Goal: Transaction & Acquisition: Download file/media

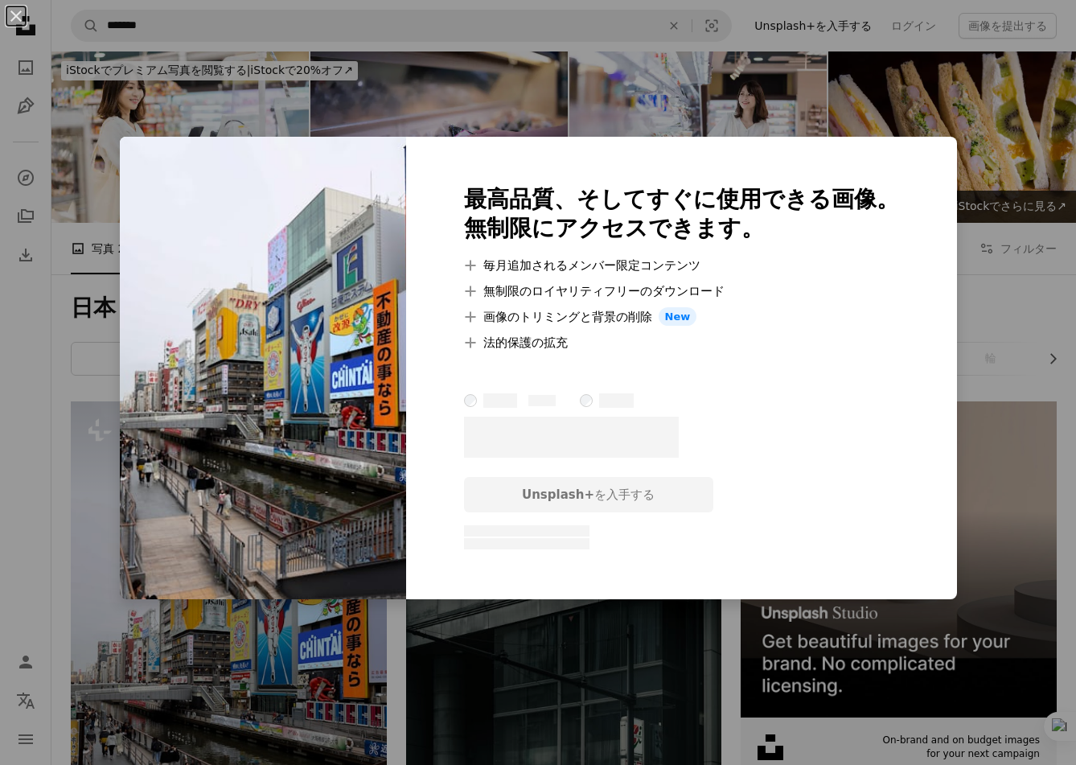
scroll to position [200, 0]
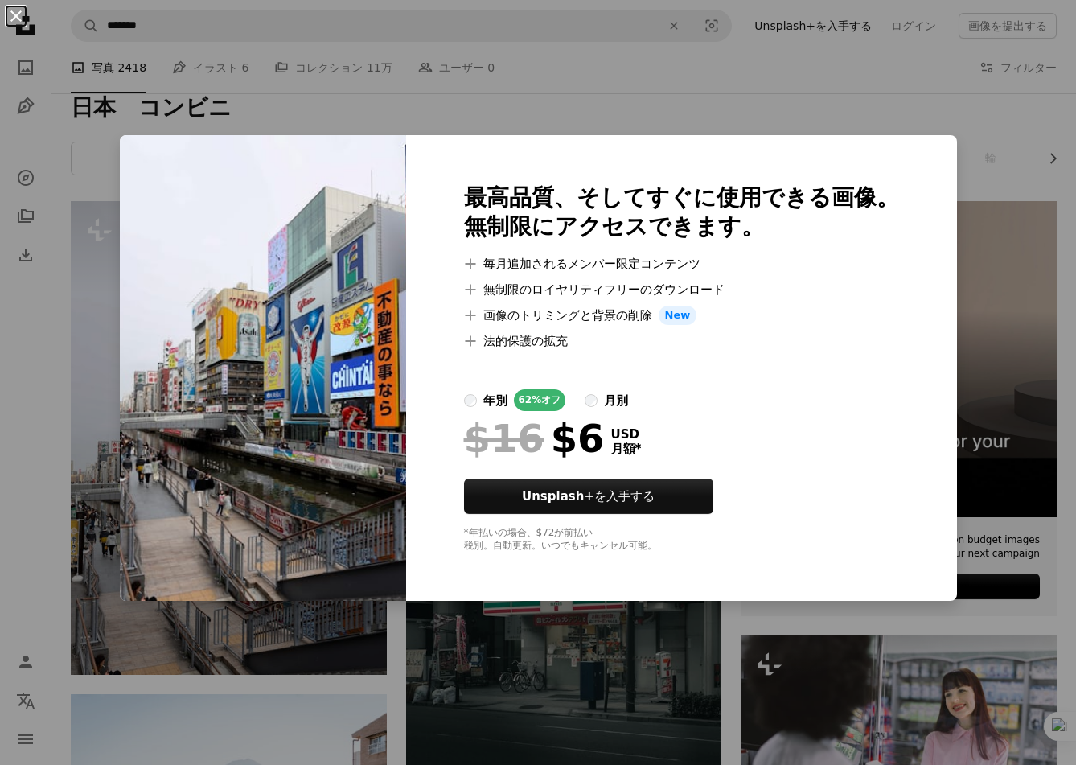
click at [6, 14] on button "An X shape" at bounding box center [15, 15] width 19 height 19
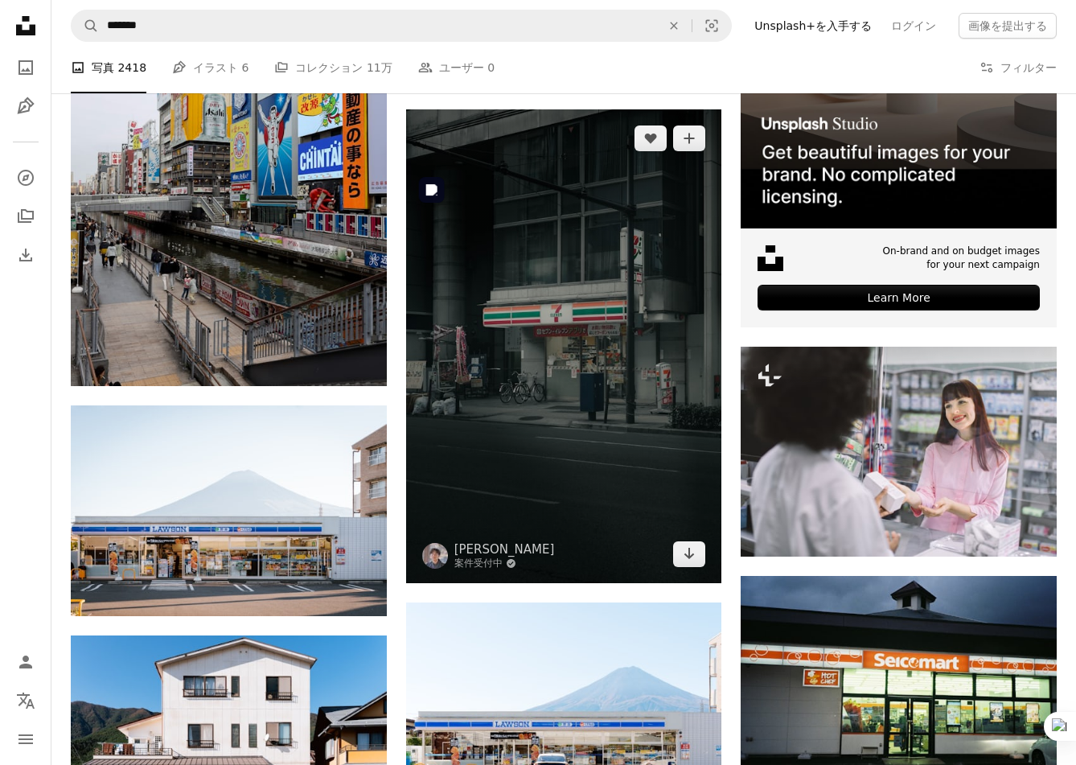
scroll to position [581, 0]
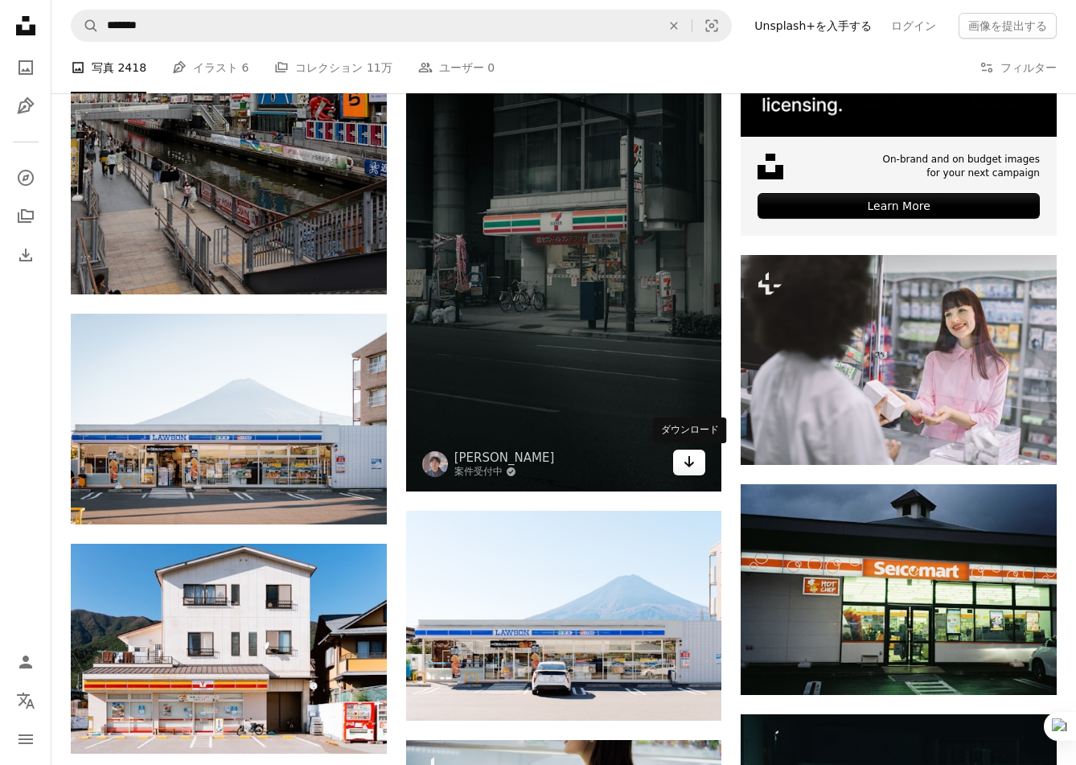
click at [688, 456] on icon "Arrow pointing down" at bounding box center [689, 461] width 13 height 19
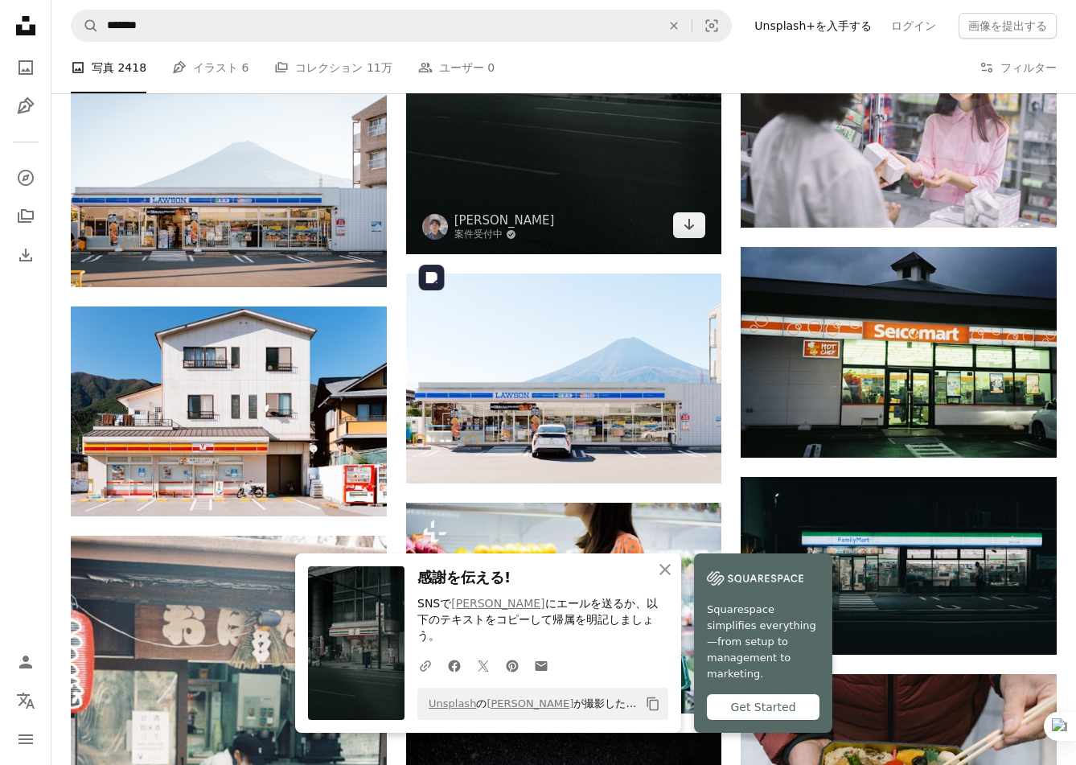
scroll to position [931, 0]
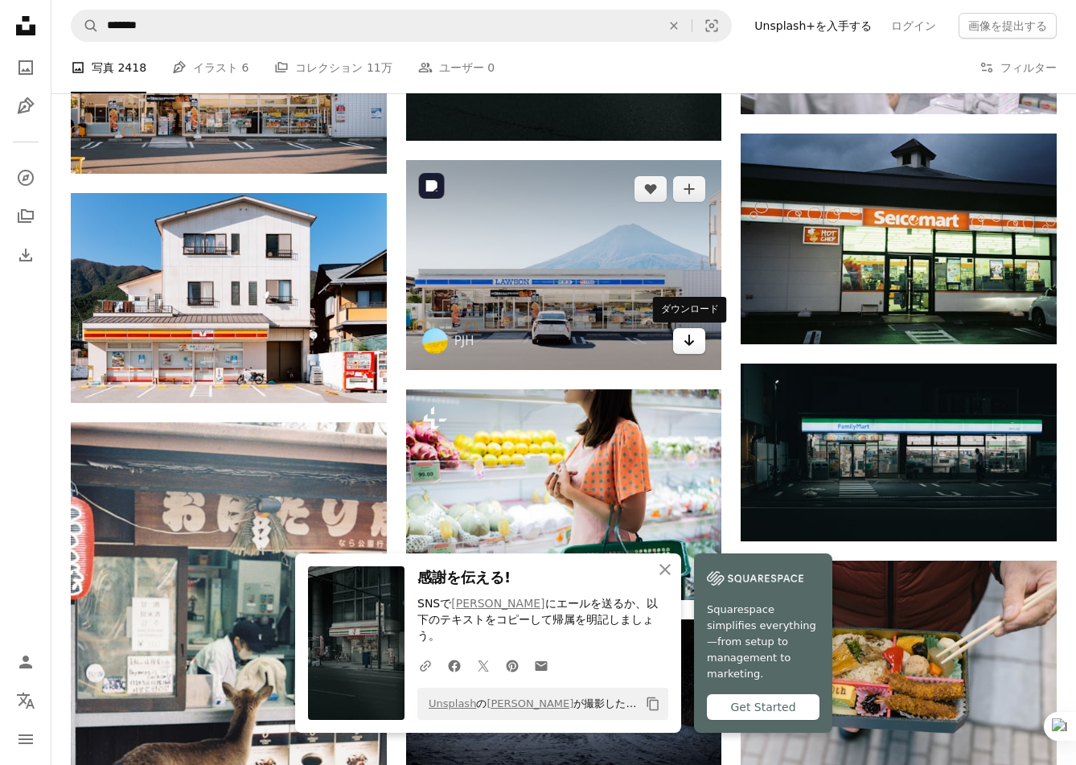
click at [699, 343] on link "Arrow pointing down" at bounding box center [689, 341] width 32 height 26
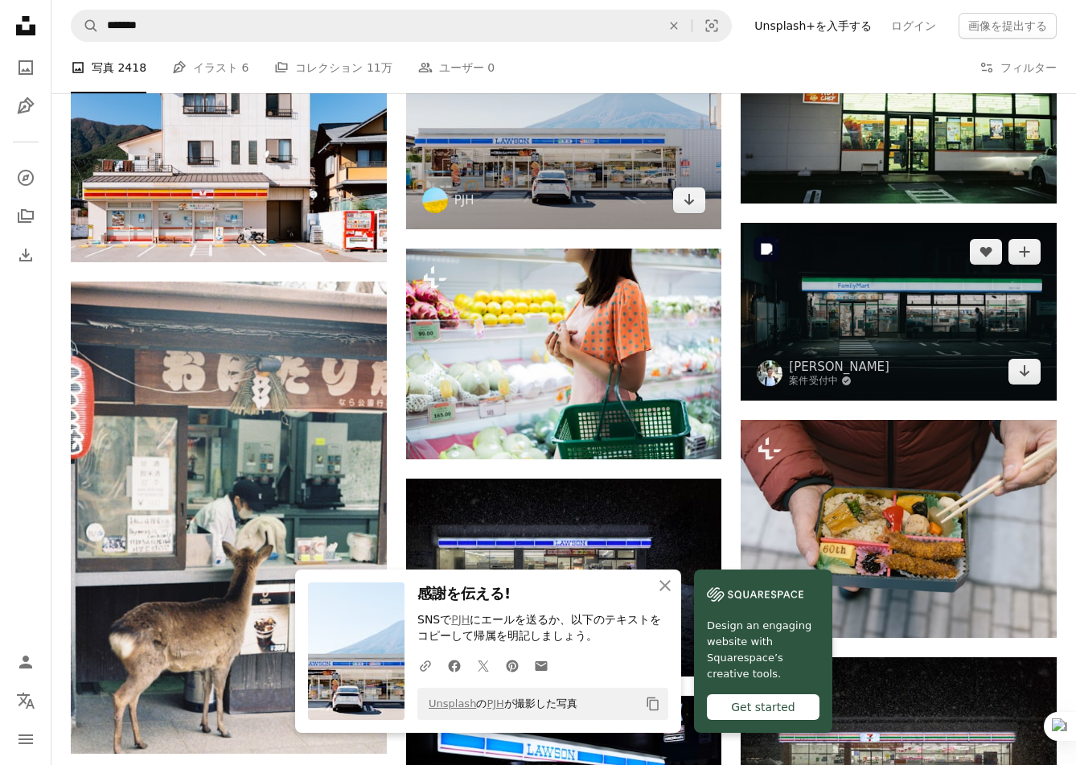
scroll to position [977, 0]
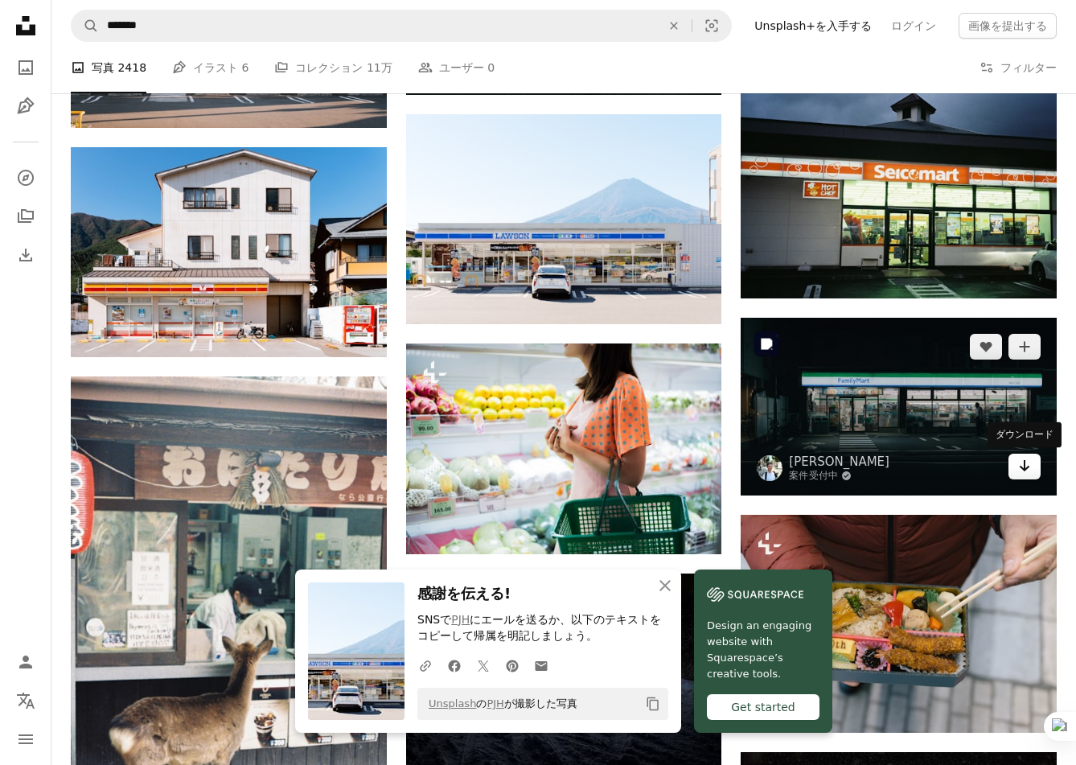
click at [1031, 470] on link "Arrow pointing down" at bounding box center [1024, 467] width 32 height 26
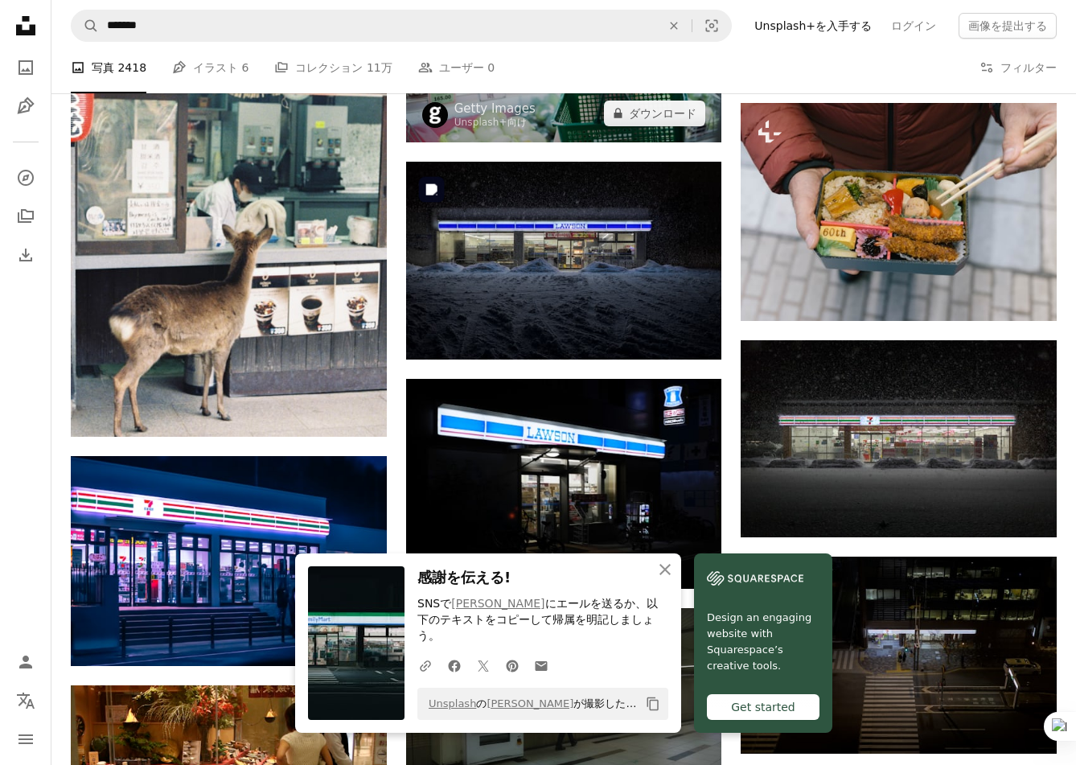
scroll to position [1387, 0]
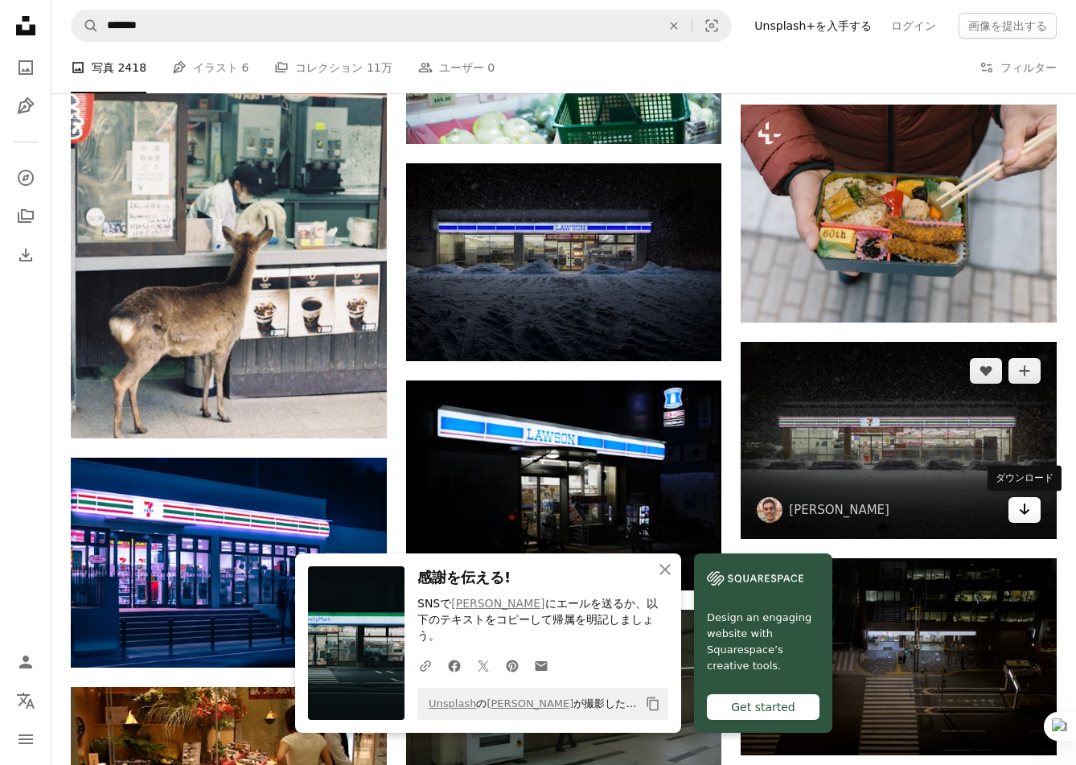
click at [1024, 507] on icon "ダウンロード" at bounding box center [1025, 508] width 10 height 11
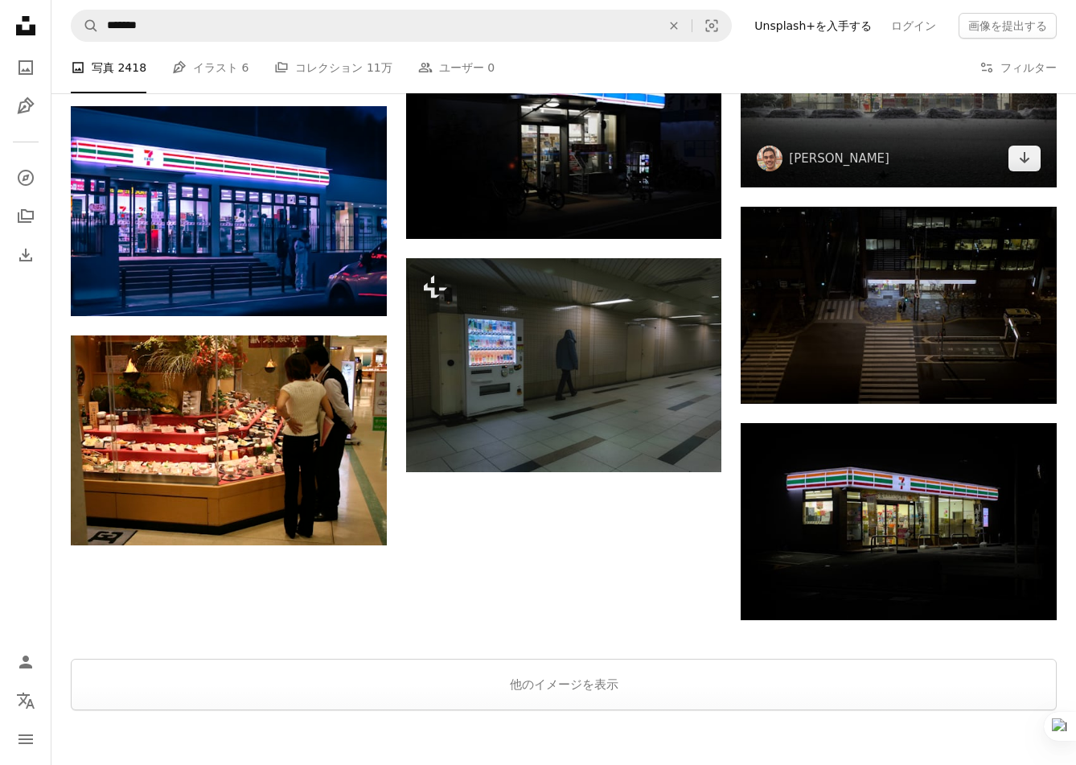
scroll to position [1741, 0]
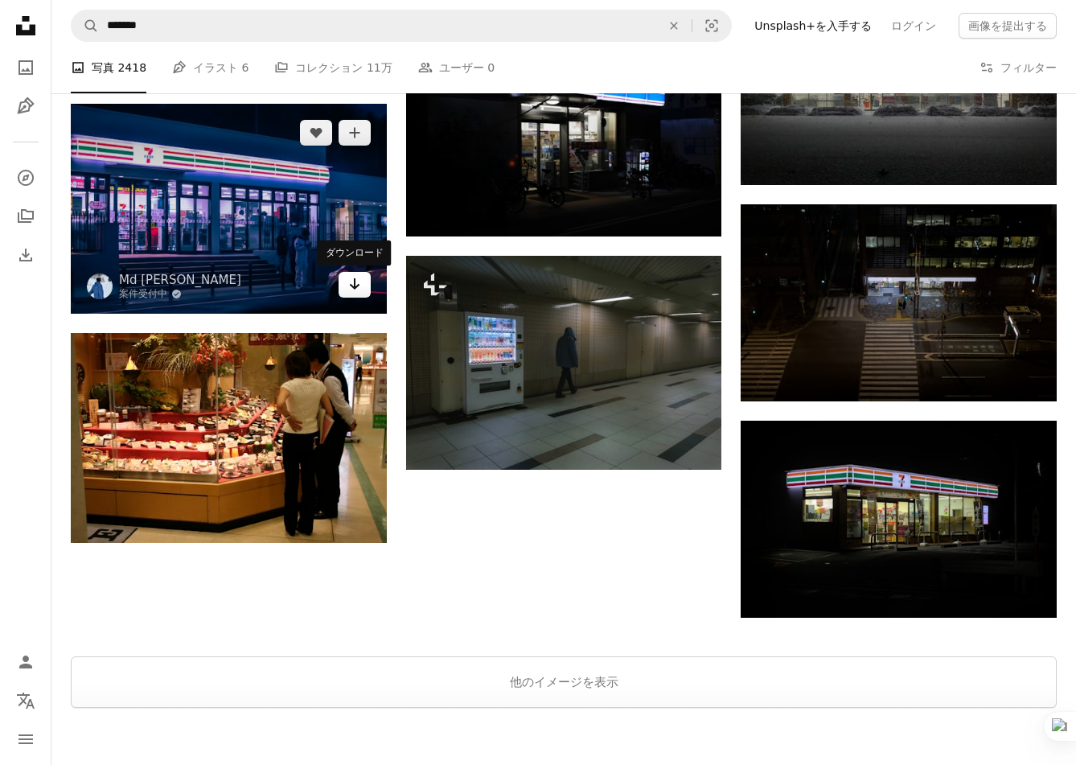
click at [355, 285] on icon "Arrow pointing down" at bounding box center [354, 283] width 13 height 19
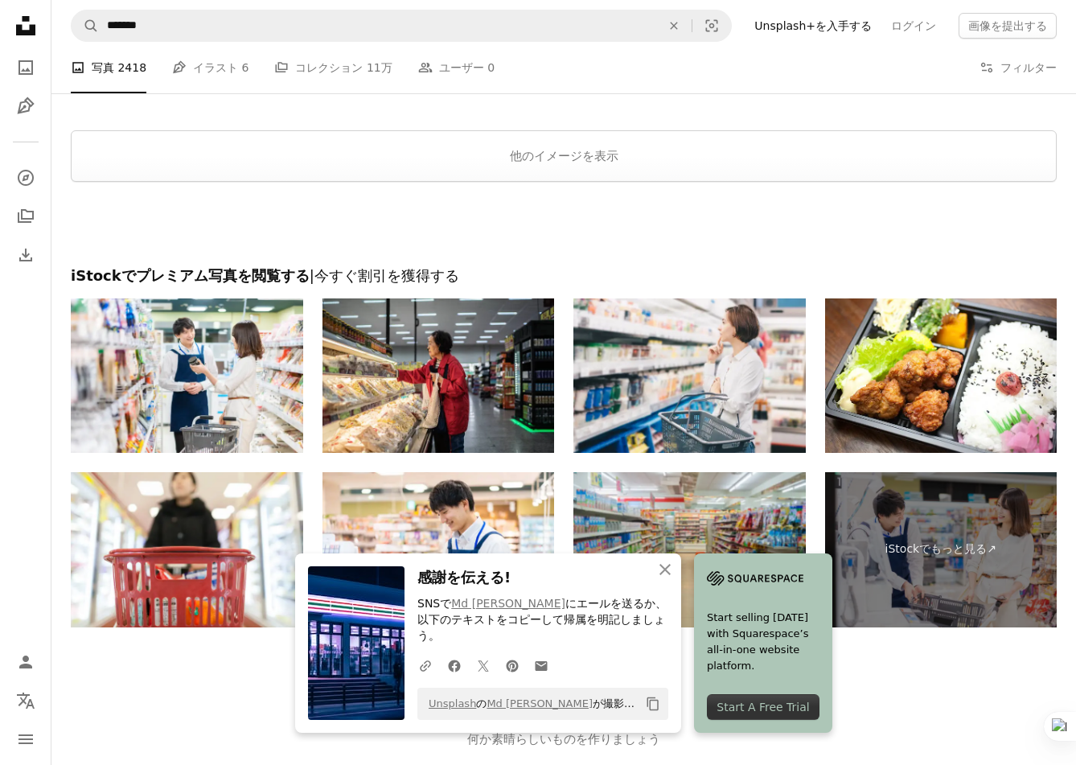
scroll to position [2315, 0]
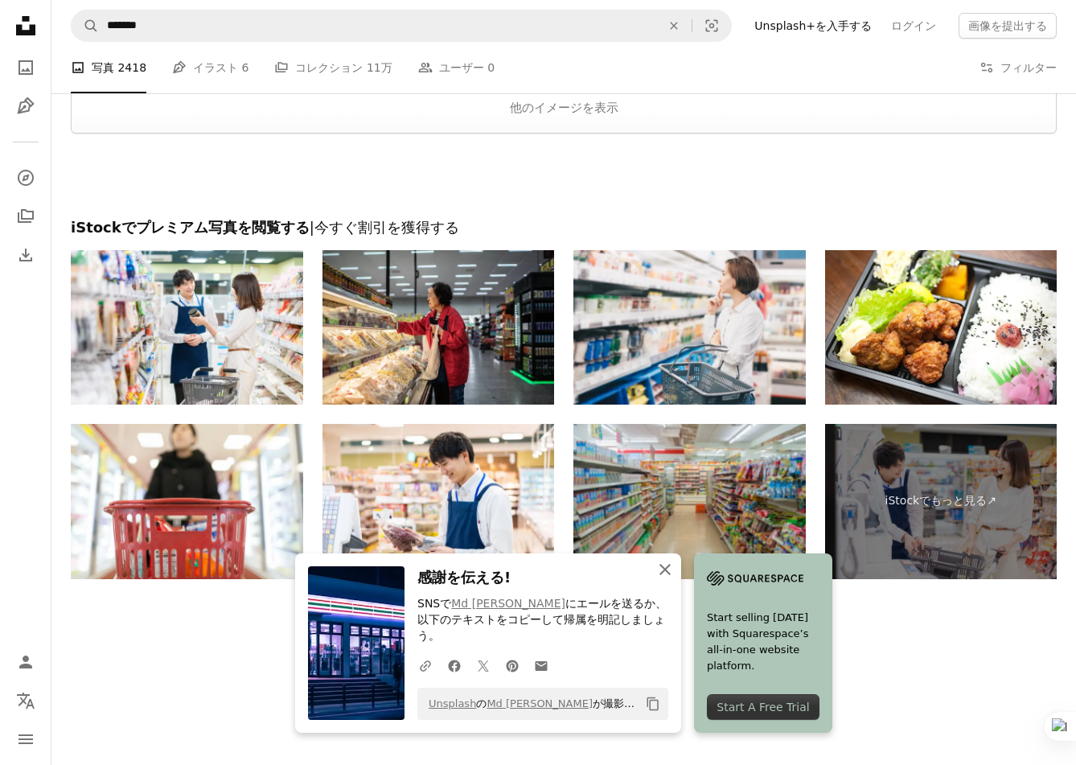
click at [663, 579] on icon "An X shape" at bounding box center [664, 569] width 19 height 19
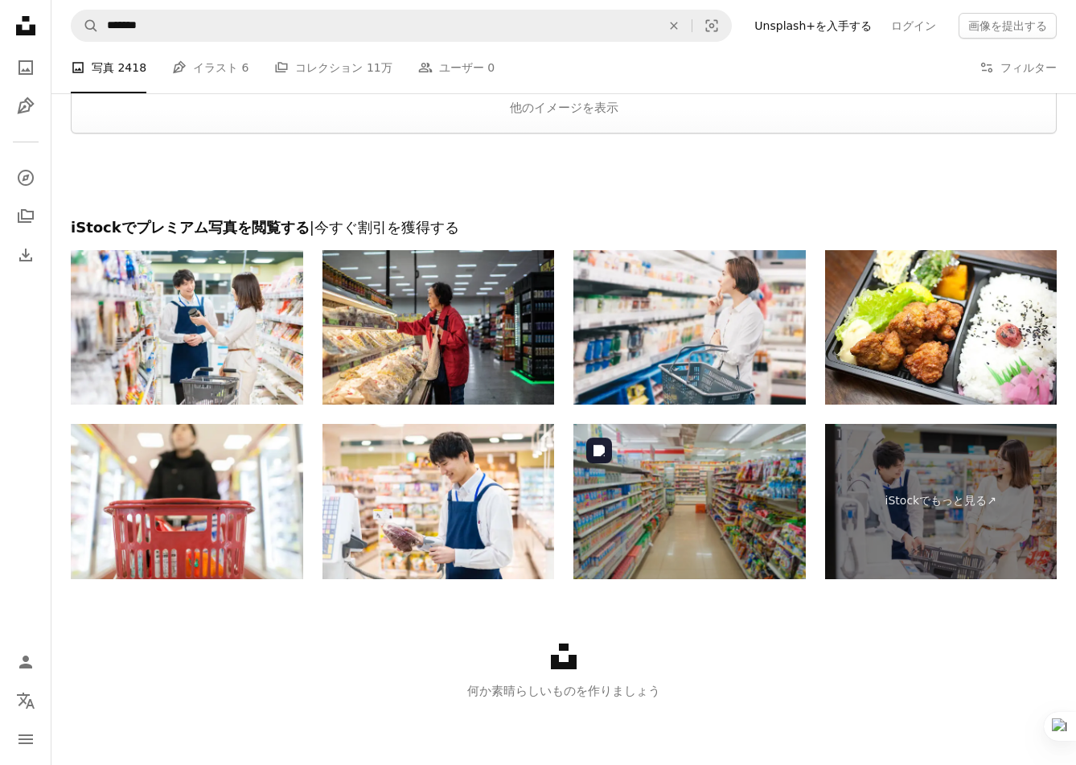
click at [738, 497] on img at bounding box center [689, 501] width 232 height 154
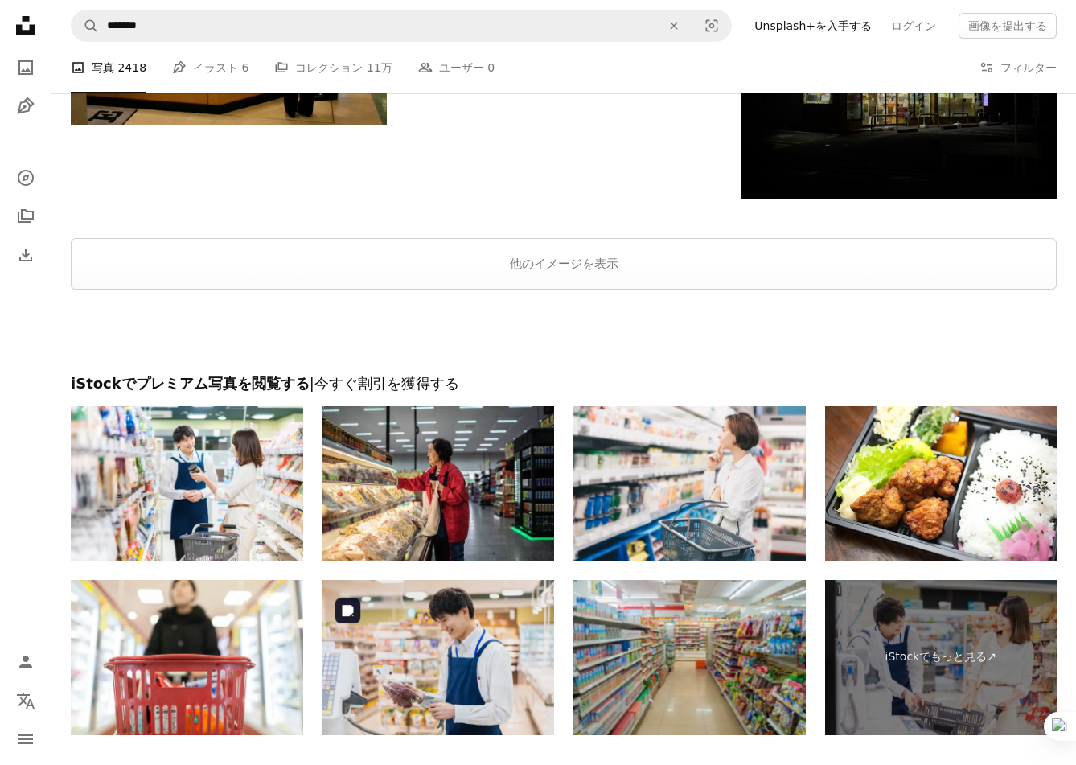
scroll to position [2155, 0]
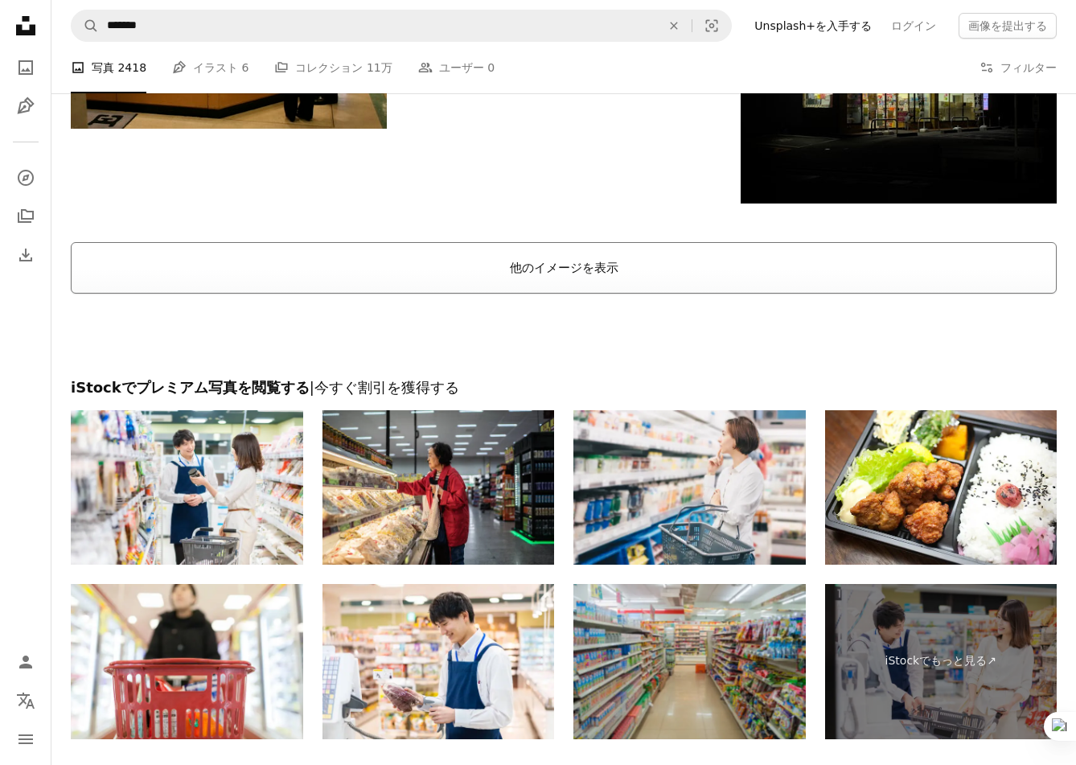
click at [566, 282] on button "他のイメージを表示" at bounding box center [564, 267] width 986 height 51
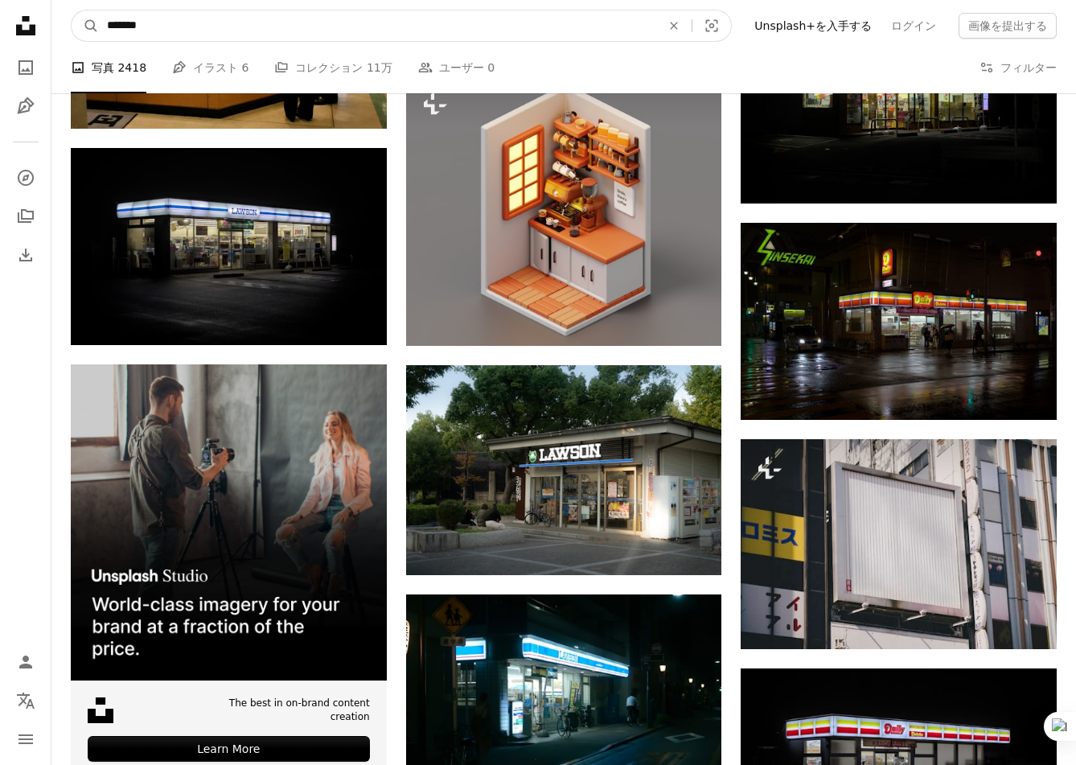
click at [482, 27] on input "*******" at bounding box center [377, 25] width 557 height 31
type input "**********"
click button "A magnifying glass" at bounding box center [85, 25] width 27 height 31
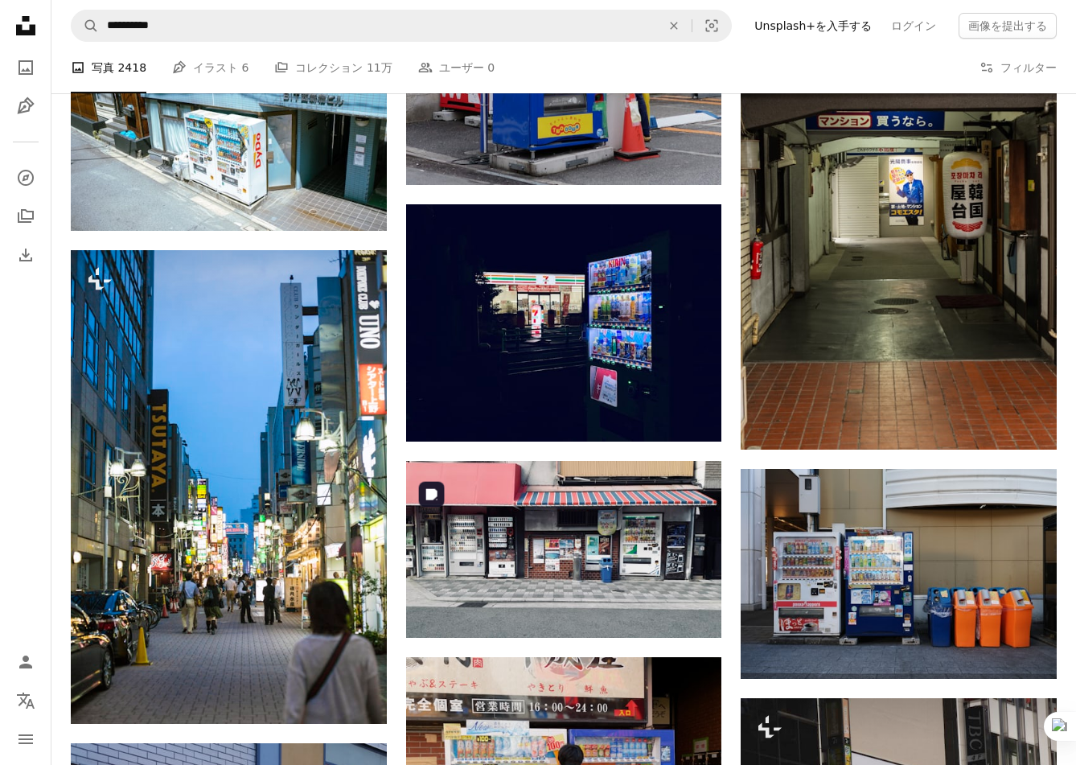
scroll to position [10260, 0]
